Goal: Check status: Check status

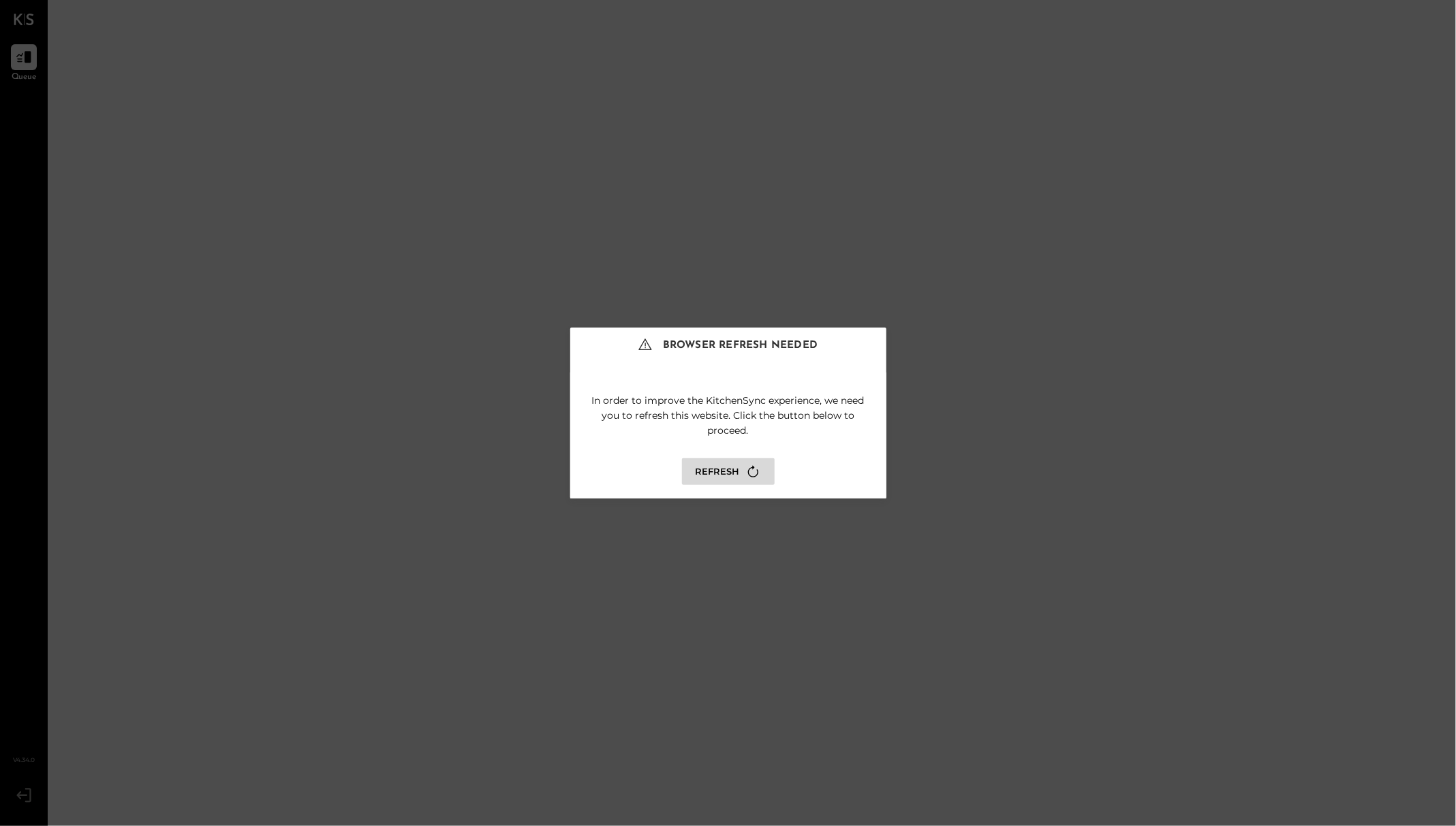
click at [725, 483] on button "Refresh" at bounding box center [728, 472] width 93 height 26
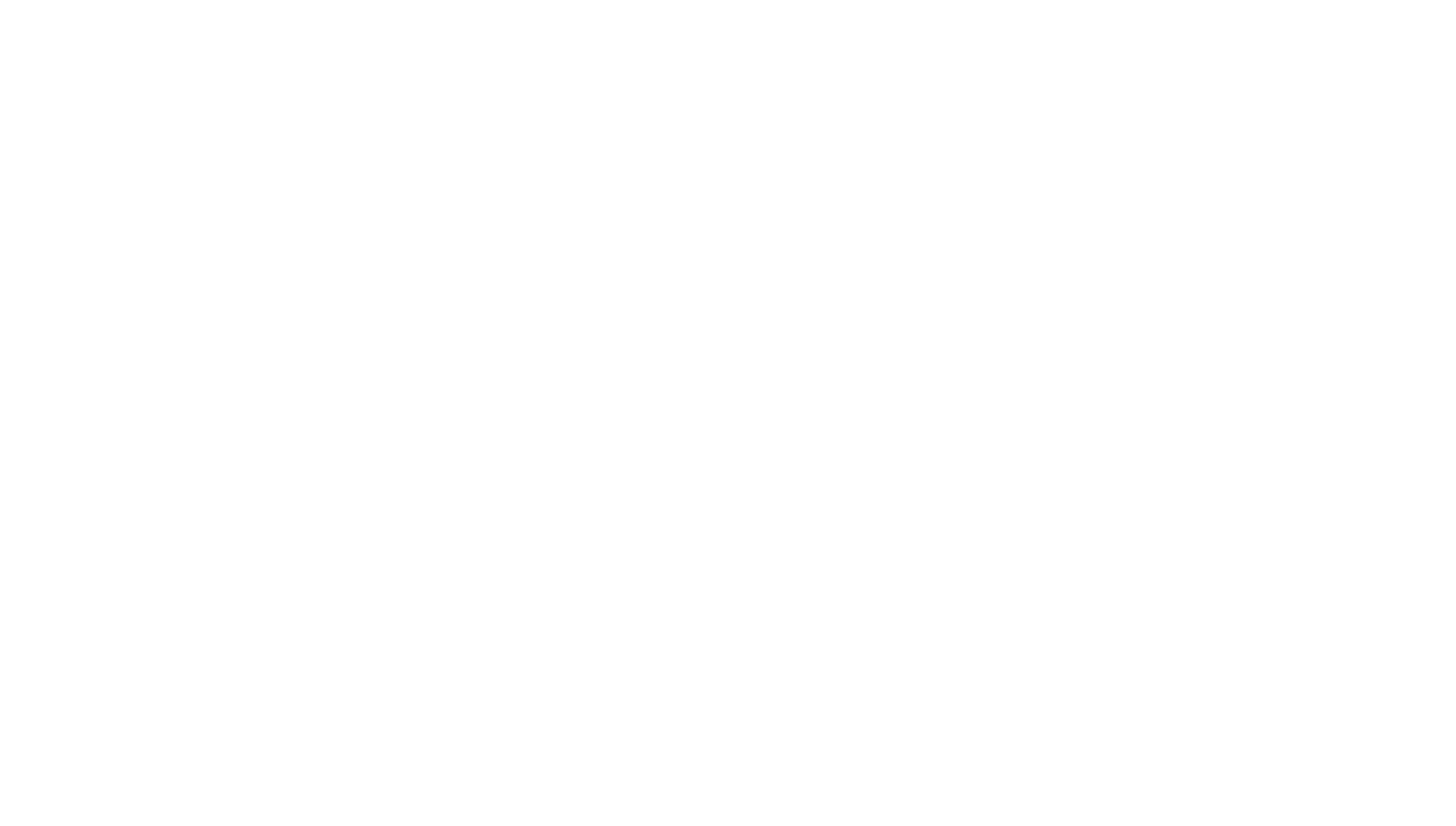
click at [761, 473] on div at bounding box center [728, 413] width 1456 height 826
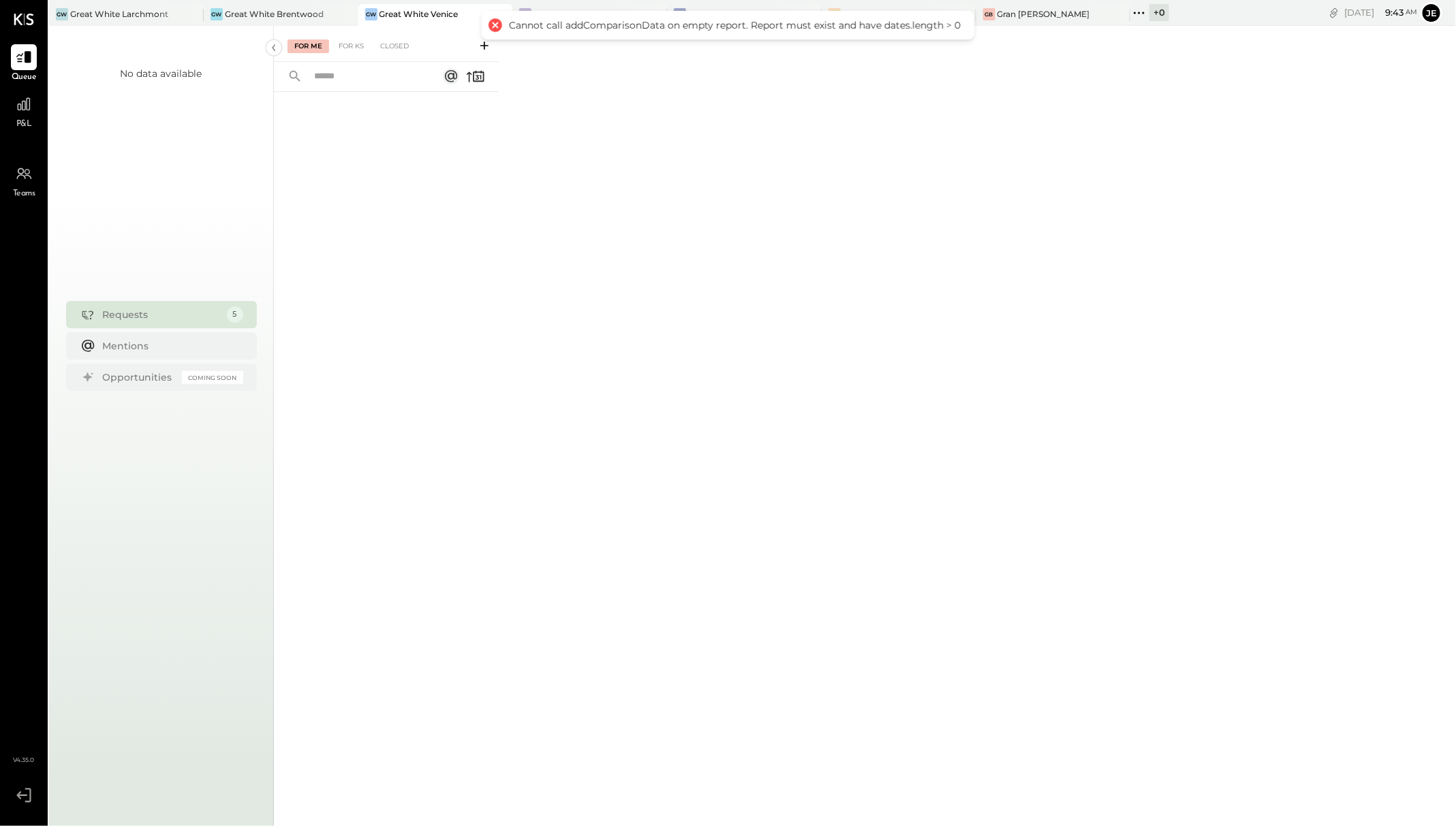
click at [29, 17] on icon at bounding box center [24, 20] width 20 height 12
